Goal: Information Seeking & Learning: Learn about a topic

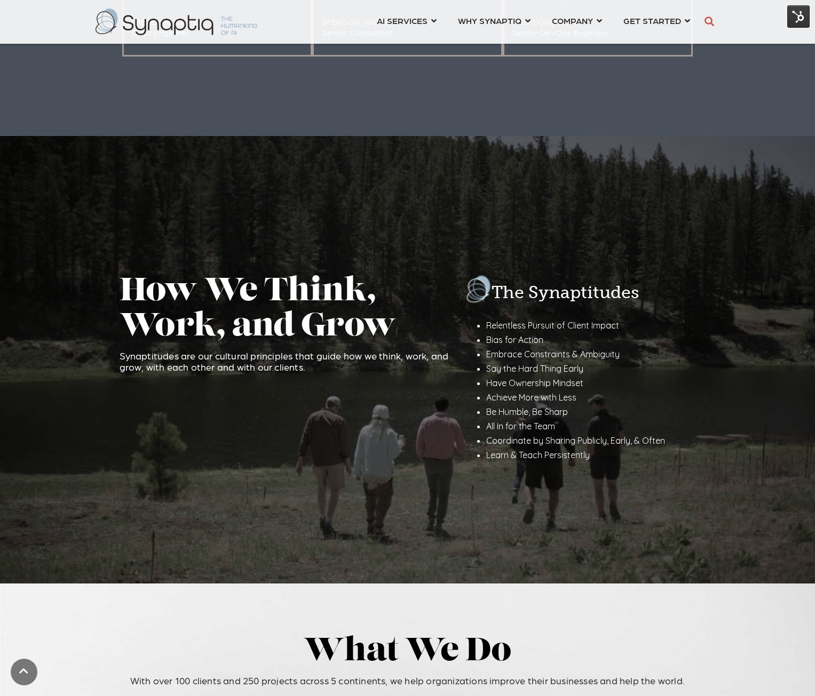
scroll to position [0, 5]
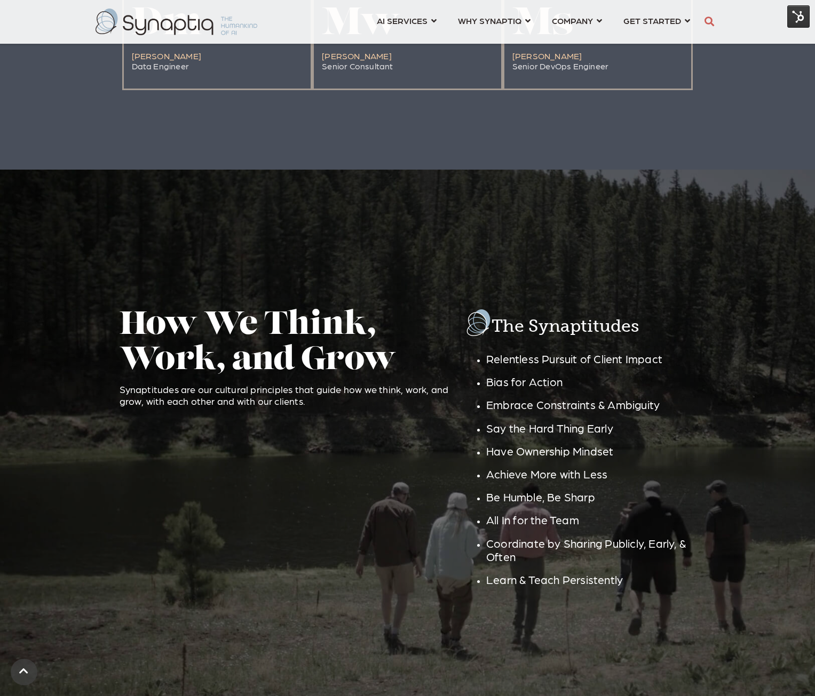
scroll to position [1601, 0]
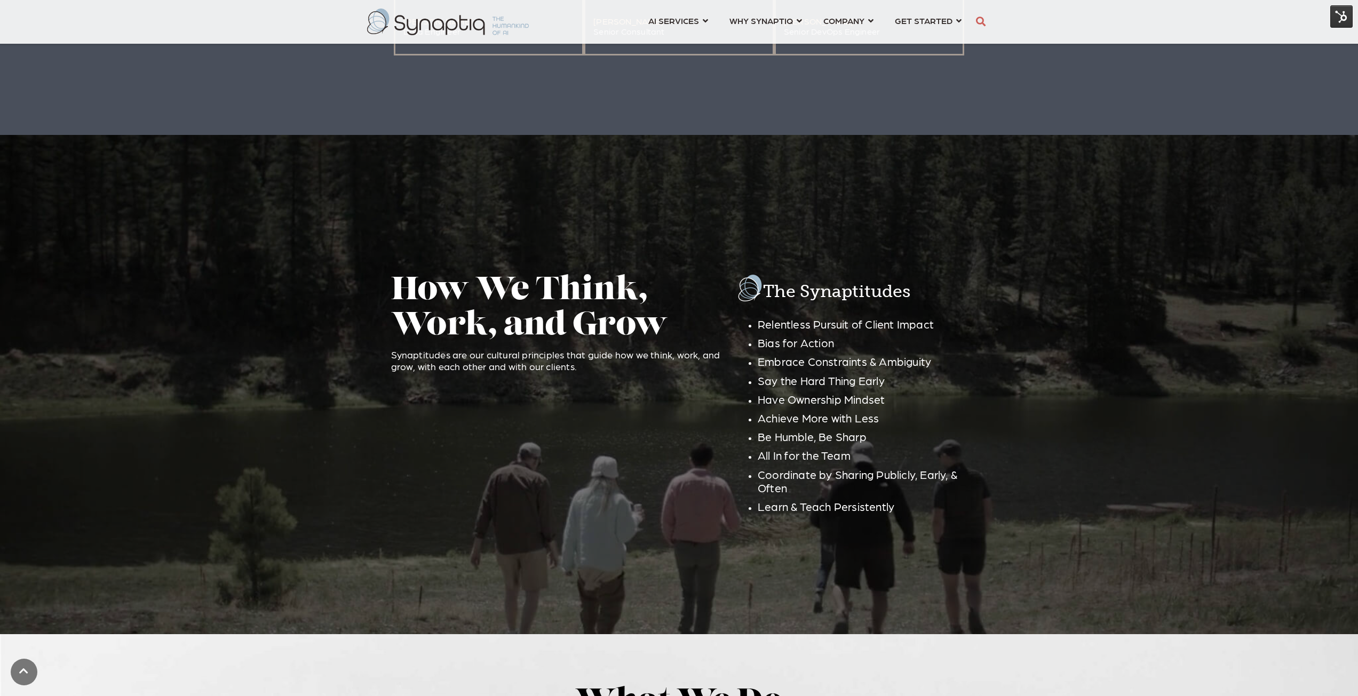
scroll to position [1601, 0]
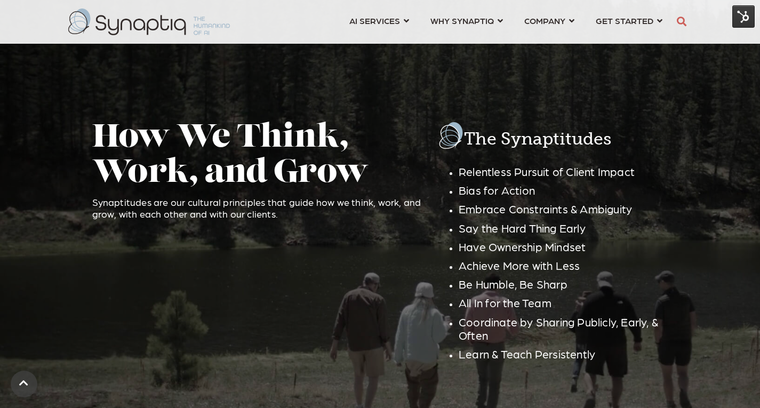
scroll to position [1761, 0]
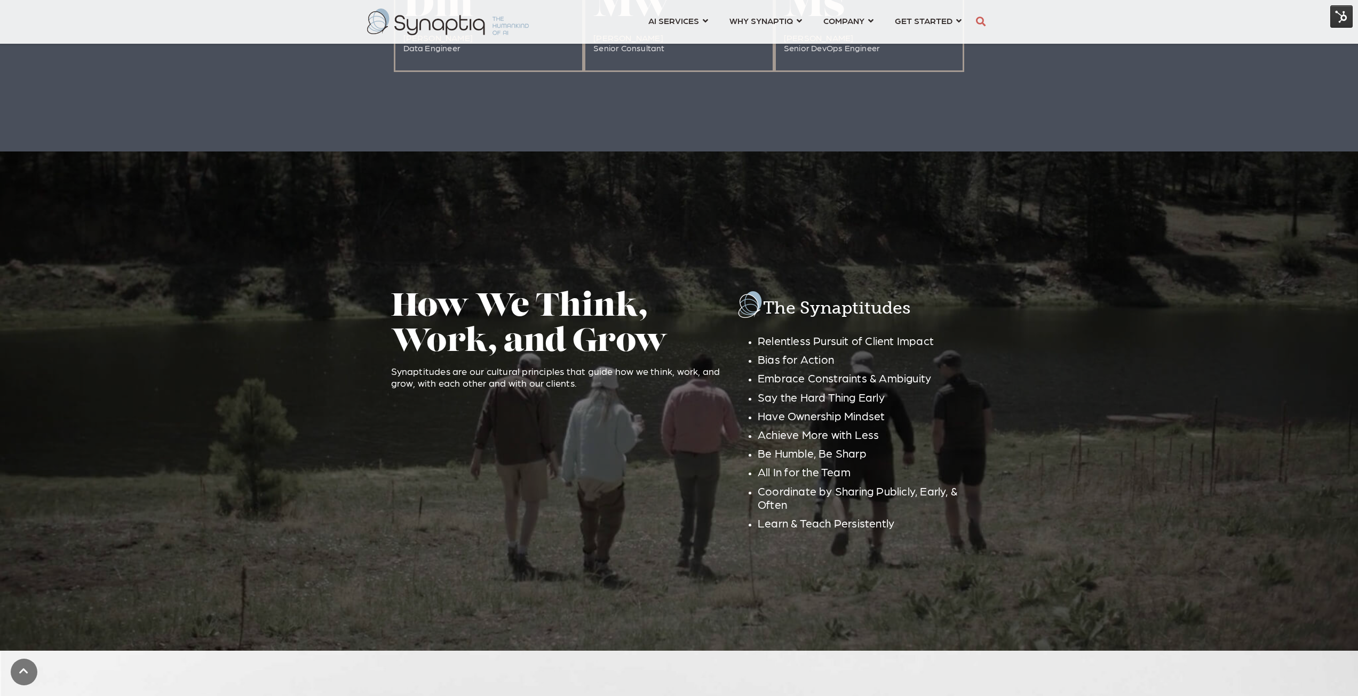
scroll to position [1547, 0]
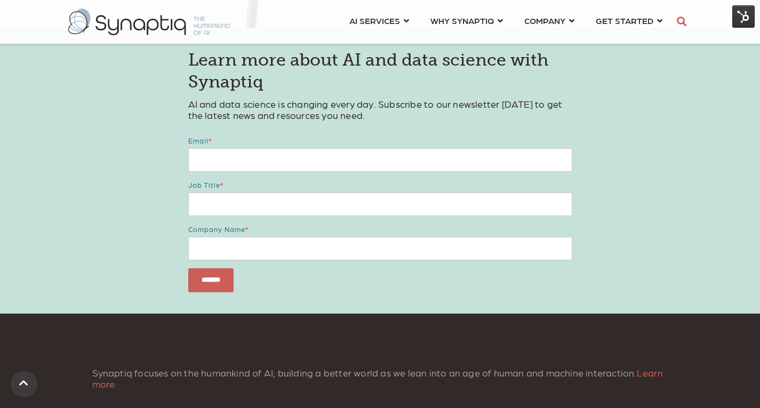
scroll to position [2561, 0]
